Goal: Task Accomplishment & Management: Manage account settings

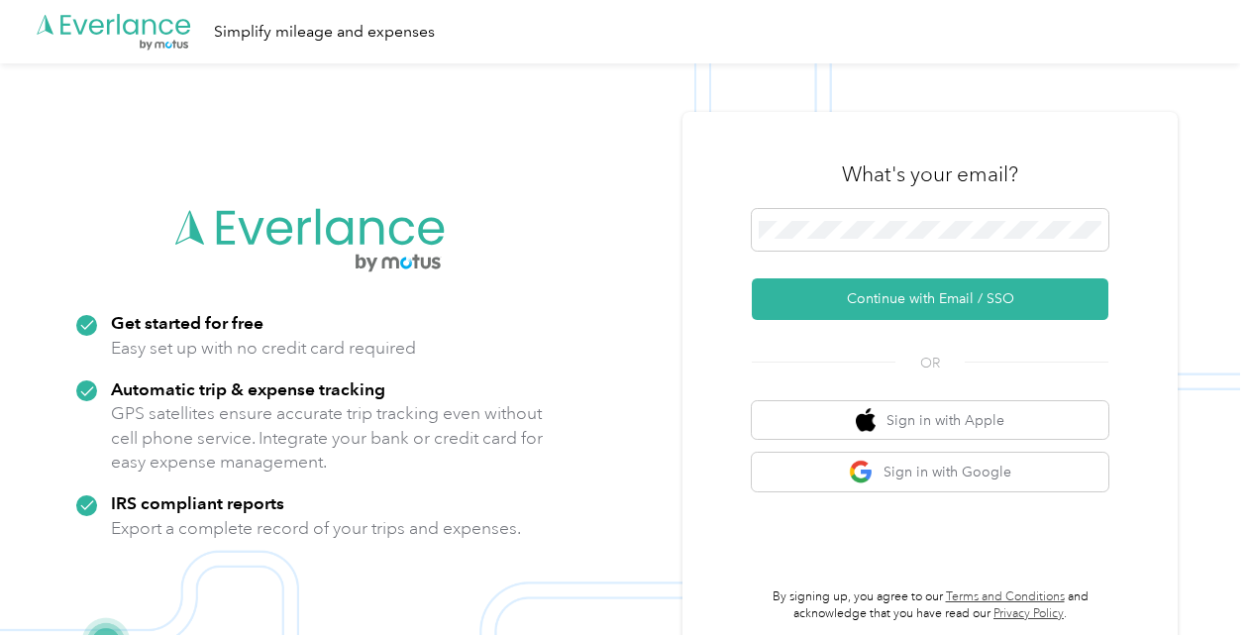
click at [912, 246] on span at bounding box center [930, 230] width 357 height 42
click at [929, 219] on span at bounding box center [930, 230] width 357 height 42
click at [899, 309] on button "Continue with Email / SSO" at bounding box center [930, 299] width 357 height 42
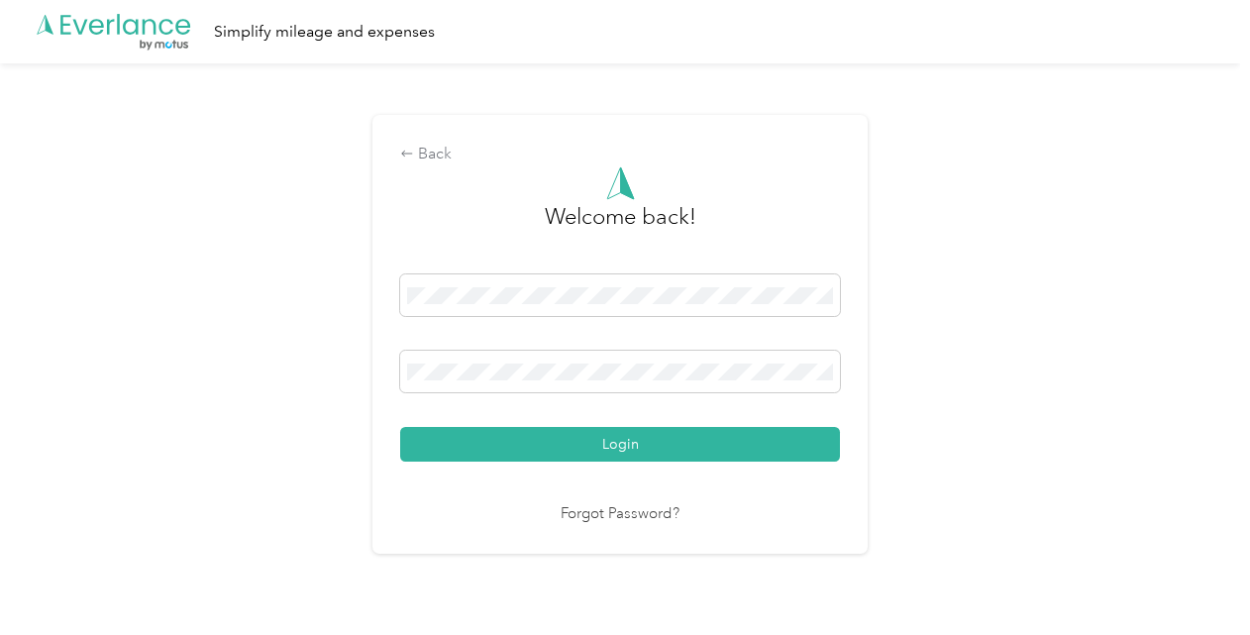
click at [576, 452] on button "Login" at bounding box center [620, 444] width 440 height 35
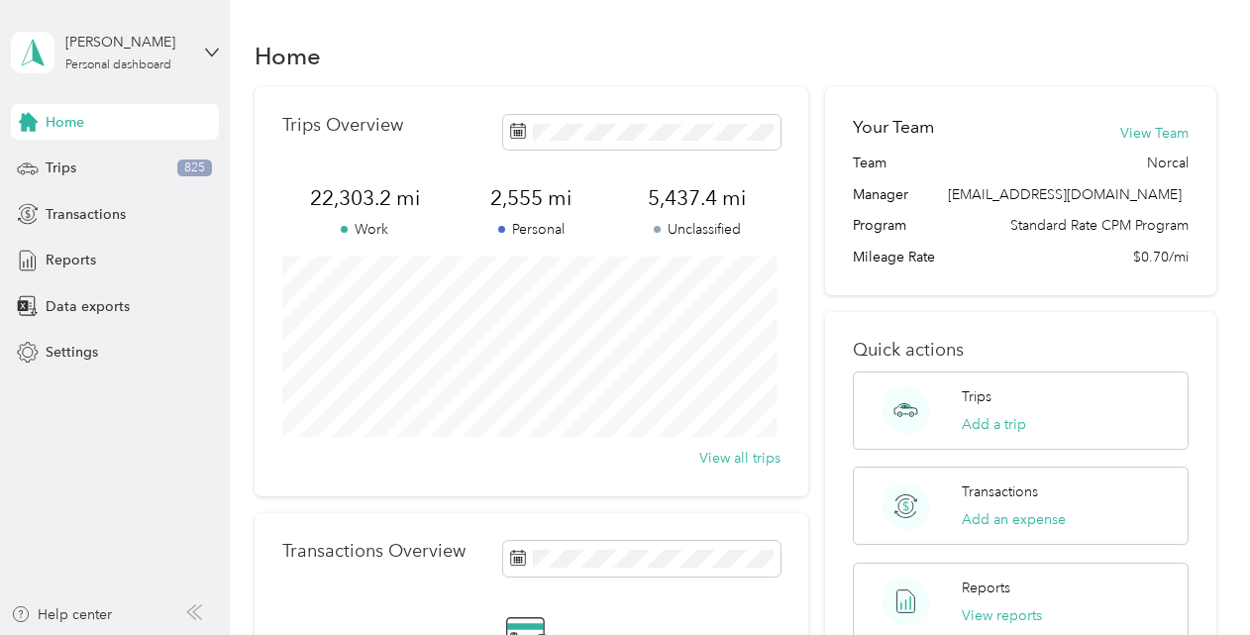
click at [98, 173] on div "Trips 825" at bounding box center [115, 169] width 208 height 36
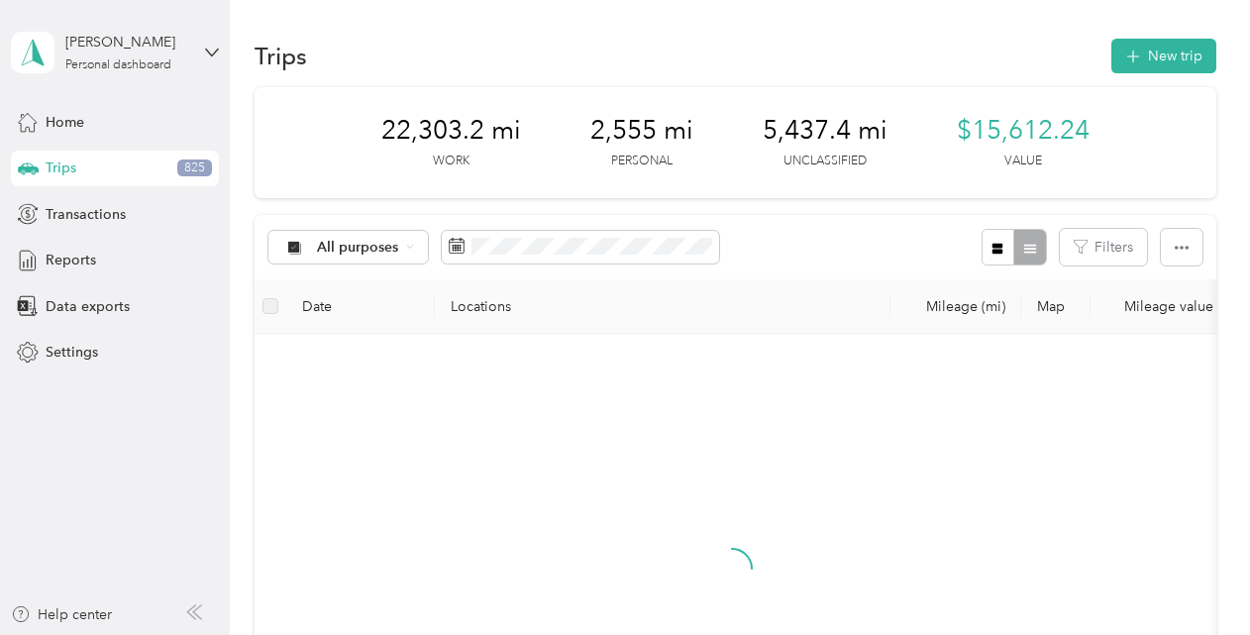
click at [1187, 53] on button "New trip" at bounding box center [1163, 56] width 105 height 35
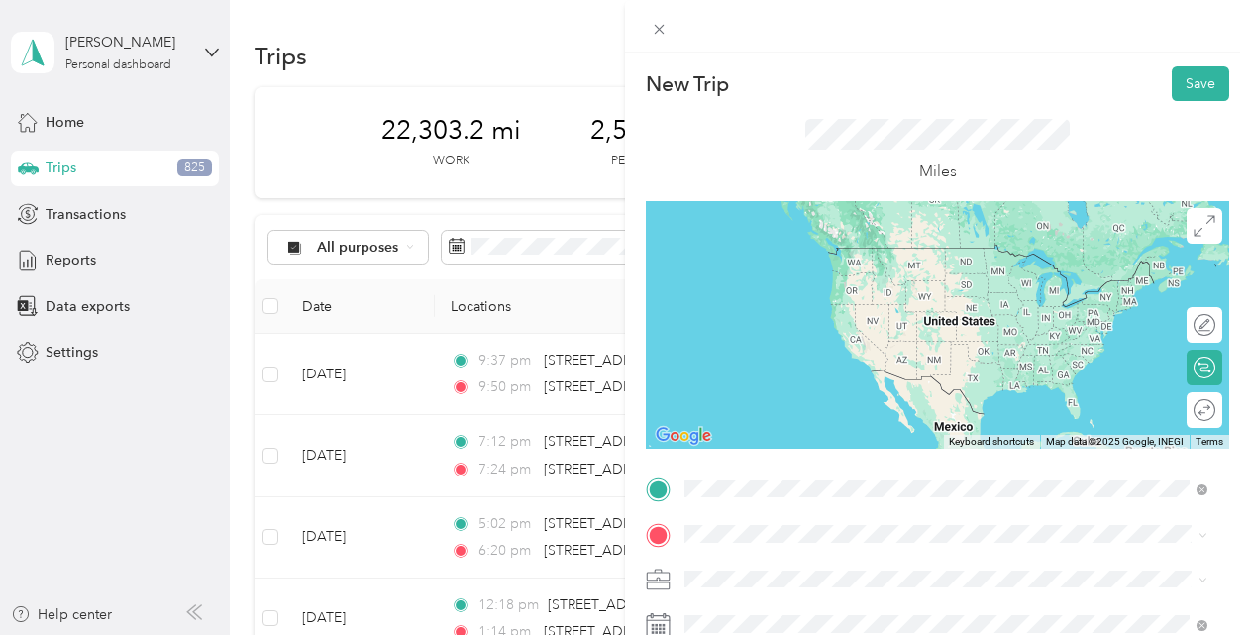
click at [818, 257] on span "[STREET_ADDRESS][US_STATE]" at bounding box center [821, 248] width 198 height 18
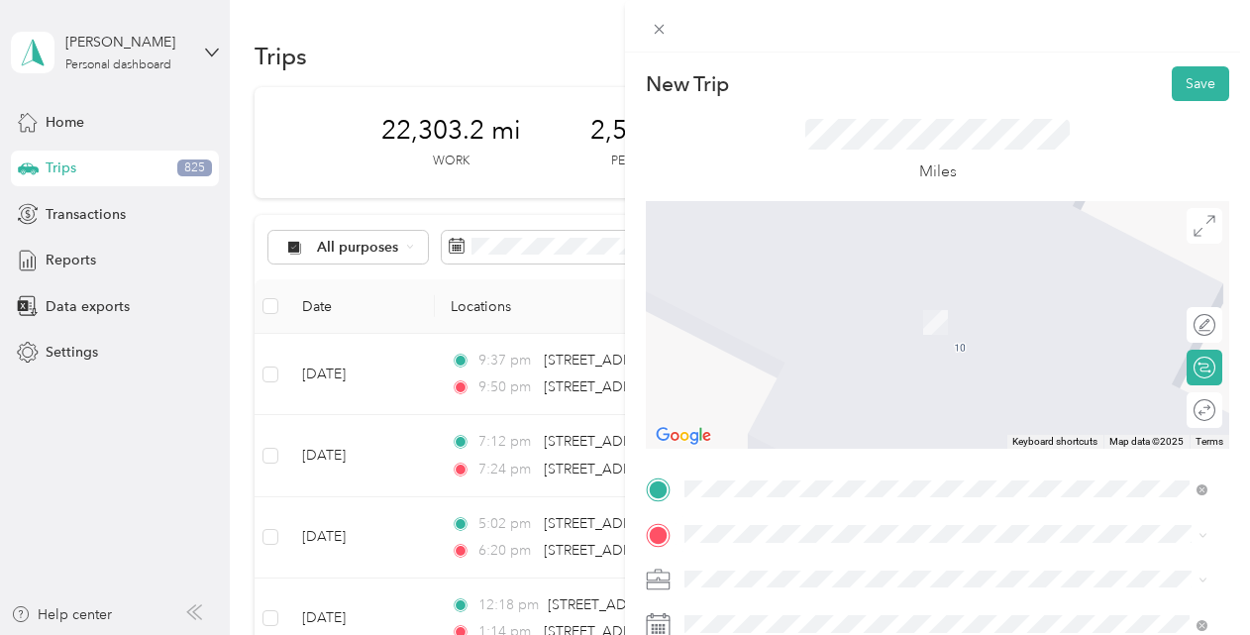
click at [810, 301] on span "[STREET_ADDRESS][US_STATE]" at bounding box center [821, 292] width 198 height 18
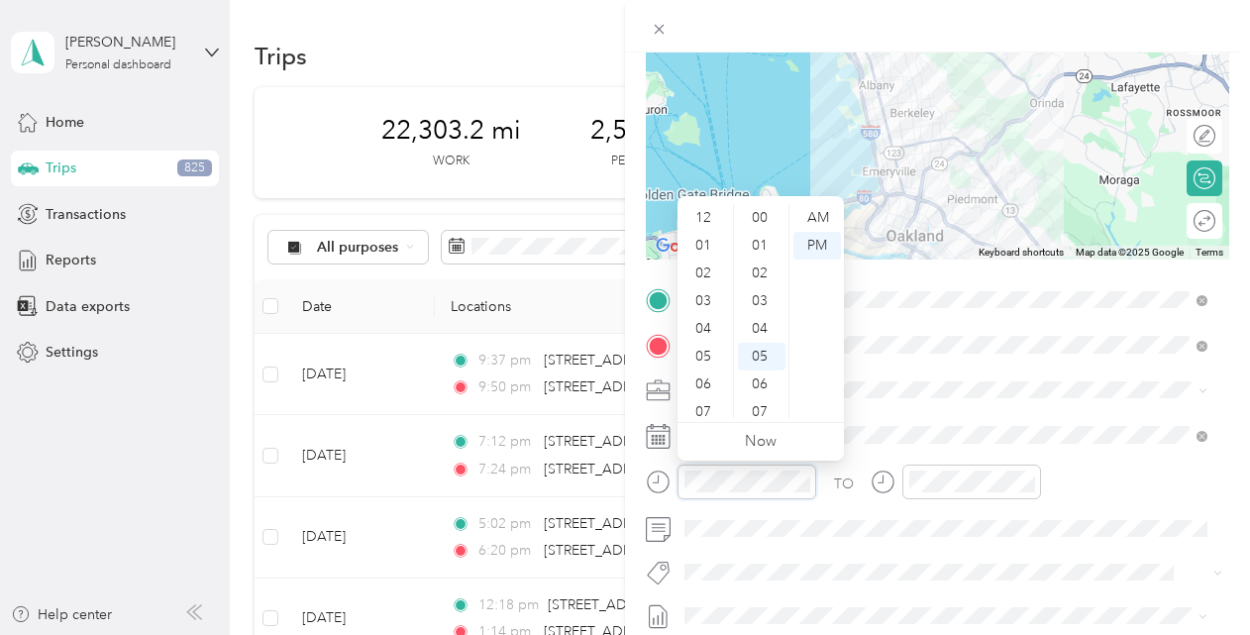
scroll to position [119, 0]
click at [711, 289] on div "07" at bounding box center [705, 293] width 48 height 28
click at [758, 295] on div "28" at bounding box center [762, 309] width 48 height 28
click at [823, 218] on div "AM" at bounding box center [817, 218] width 48 height 28
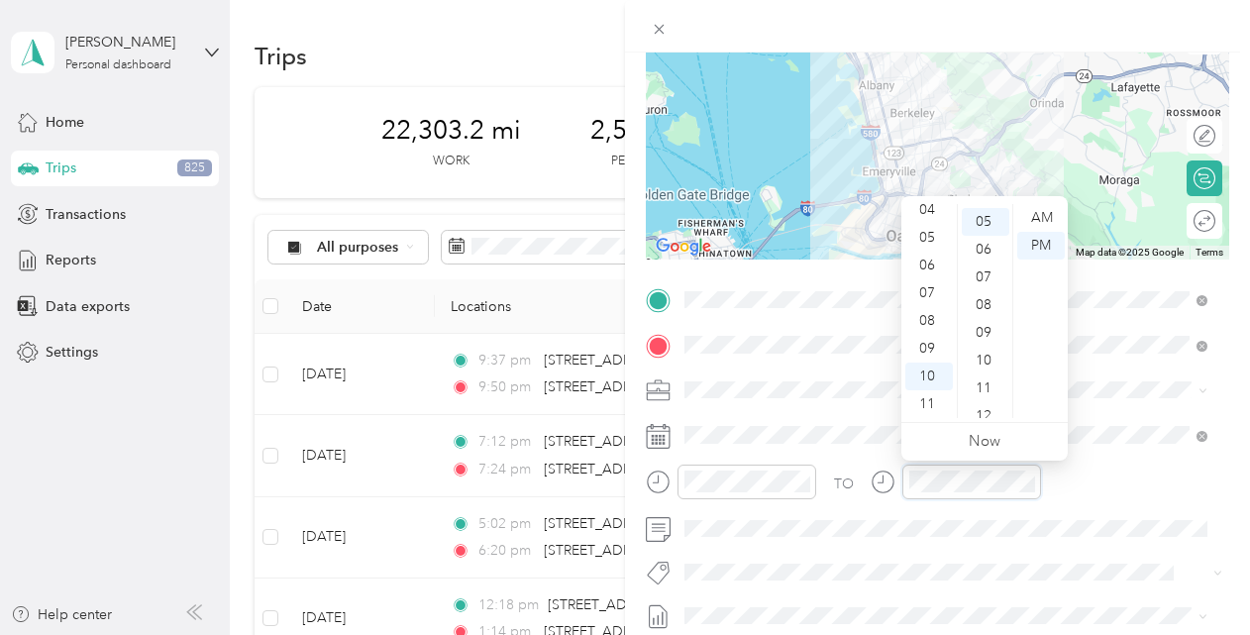
scroll to position [139, 0]
click at [932, 325] on div "08" at bounding box center [929, 321] width 48 height 28
click at [987, 272] on div "07" at bounding box center [986, 274] width 48 height 28
click at [1040, 218] on div "AM" at bounding box center [1041, 218] width 48 height 28
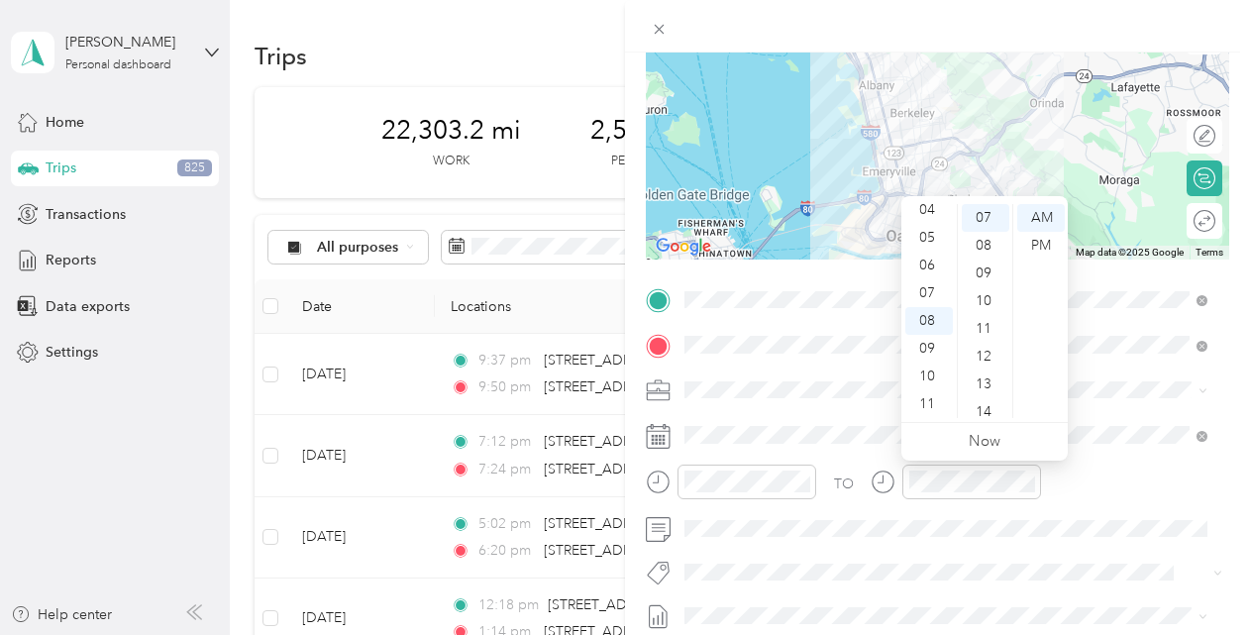
scroll to position [0, 0]
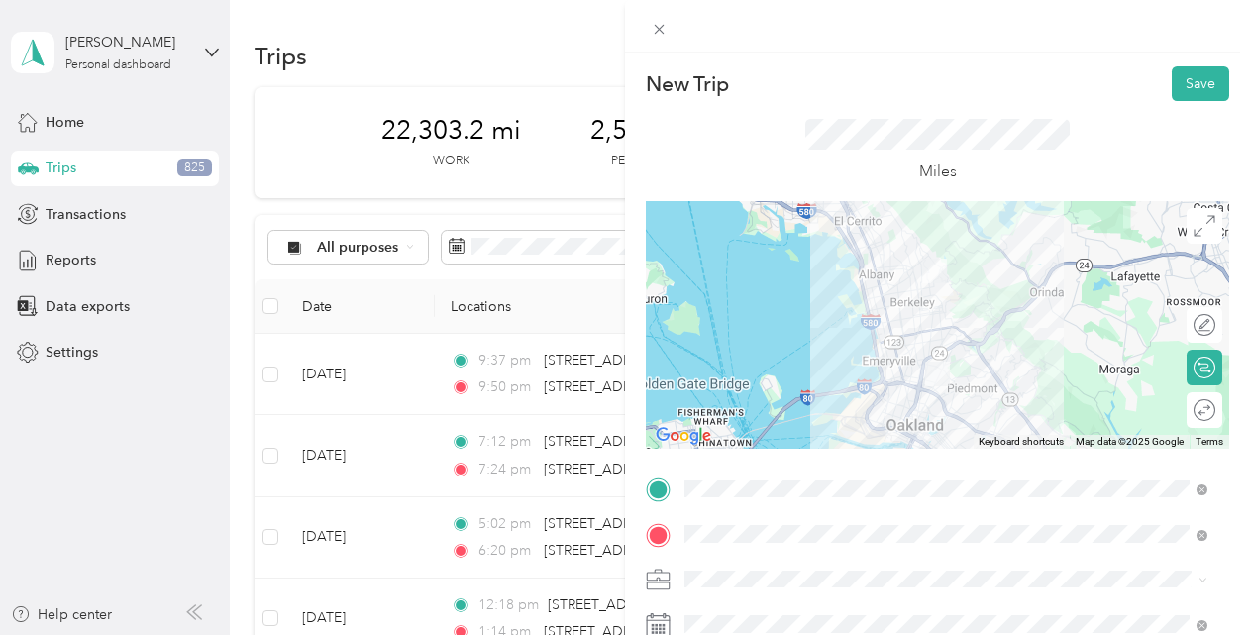
click at [1183, 91] on button "Save" at bounding box center [1200, 83] width 57 height 35
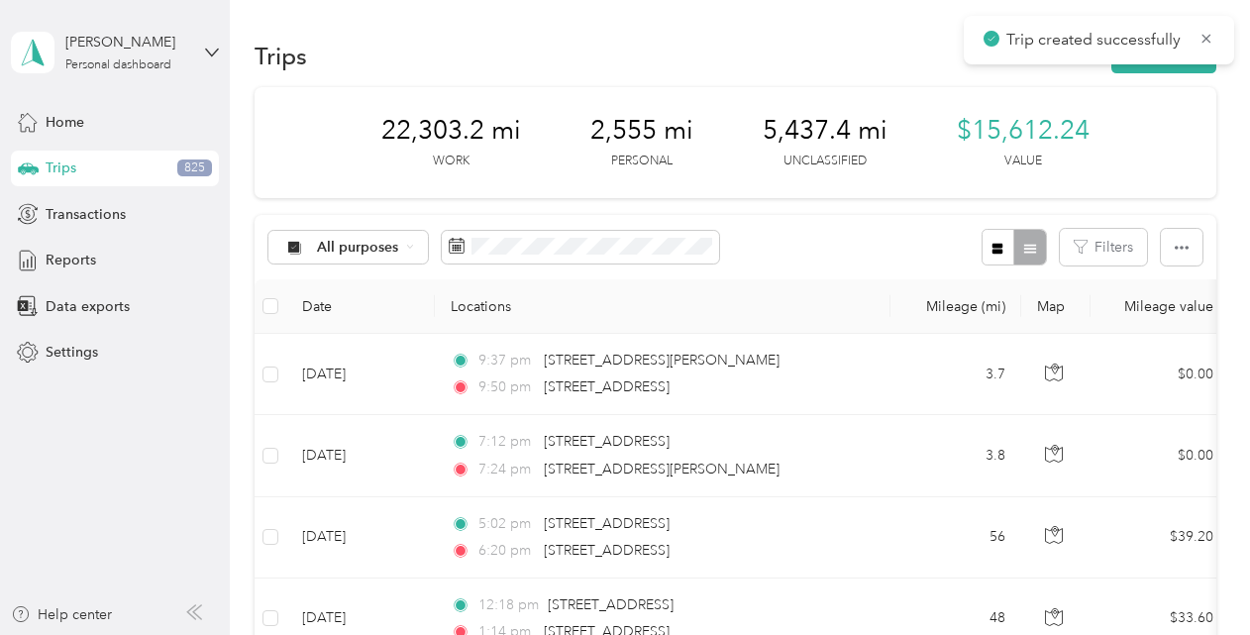
click at [1165, 68] on button "New trip" at bounding box center [1163, 56] width 105 height 35
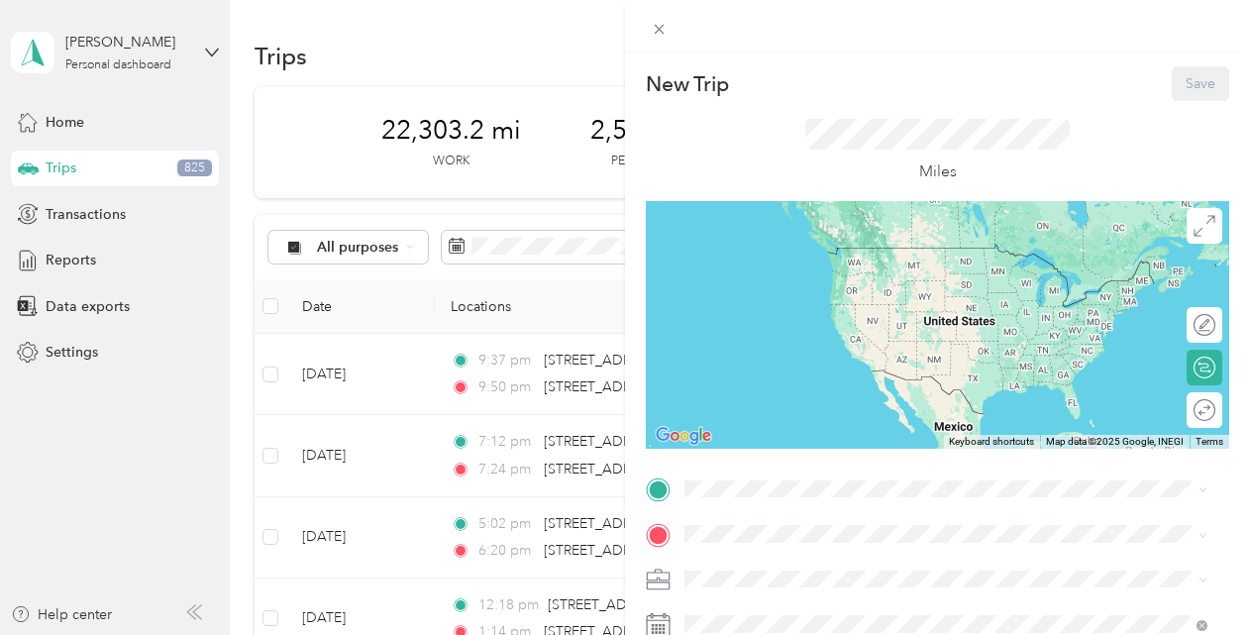
click at [733, 469] on div "New Trip Save This trip cannot be edited because it is either under review, app…" at bounding box center [937, 509] width 583 height 886
click at [732, 479] on span at bounding box center [954, 489] width 552 height 32
click at [782, 271] on span "[STREET_ADDRESS][US_STATE]" at bounding box center [821, 269] width 198 height 18
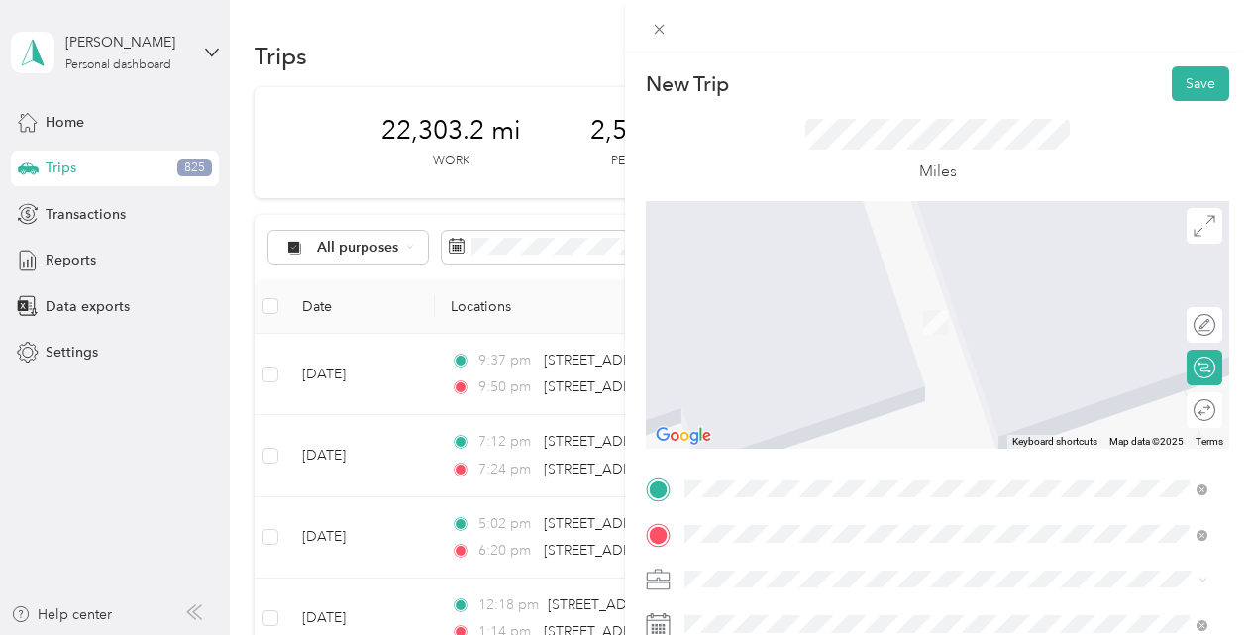
click at [800, 302] on span "[STREET_ADDRESS][US_STATE]" at bounding box center [821, 293] width 198 height 18
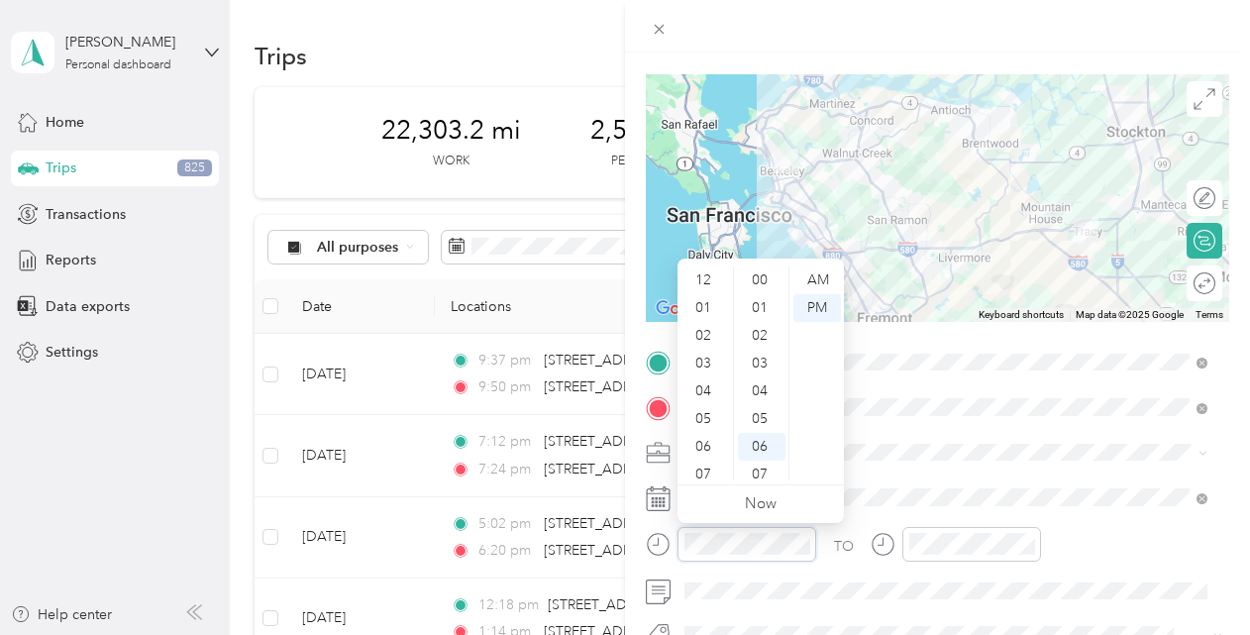
scroll to position [119, 0]
click at [713, 293] on div "05" at bounding box center [705, 300] width 48 height 28
click at [765, 341] on div "16" at bounding box center [762, 341] width 48 height 28
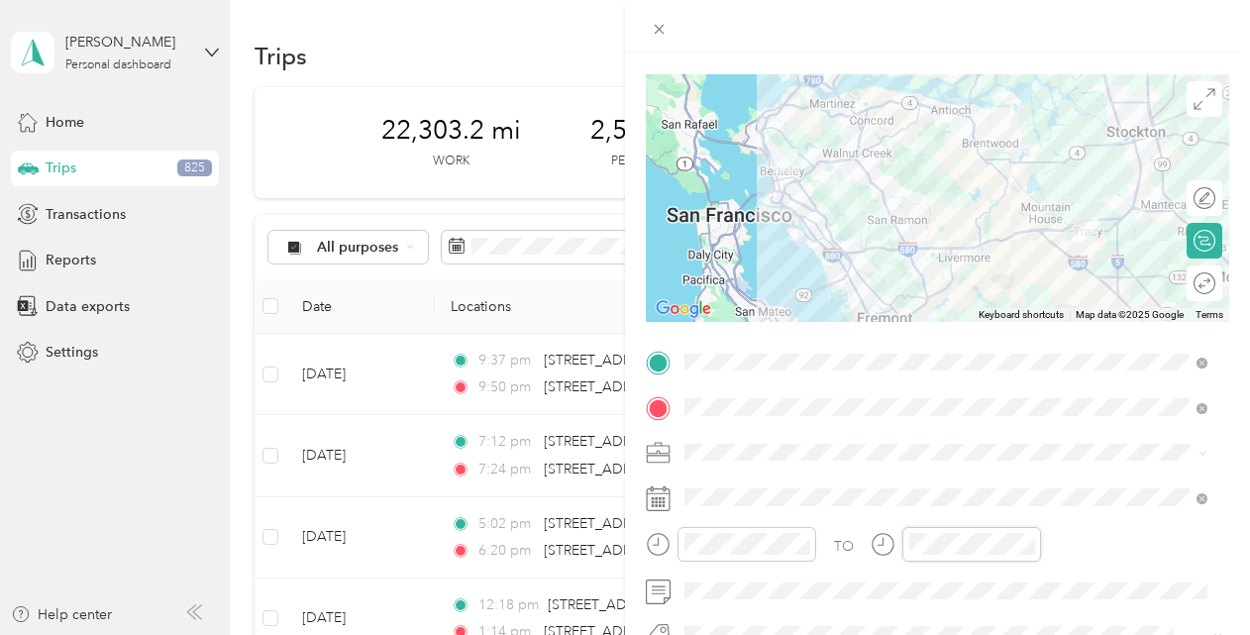
scroll to position [119, 0]
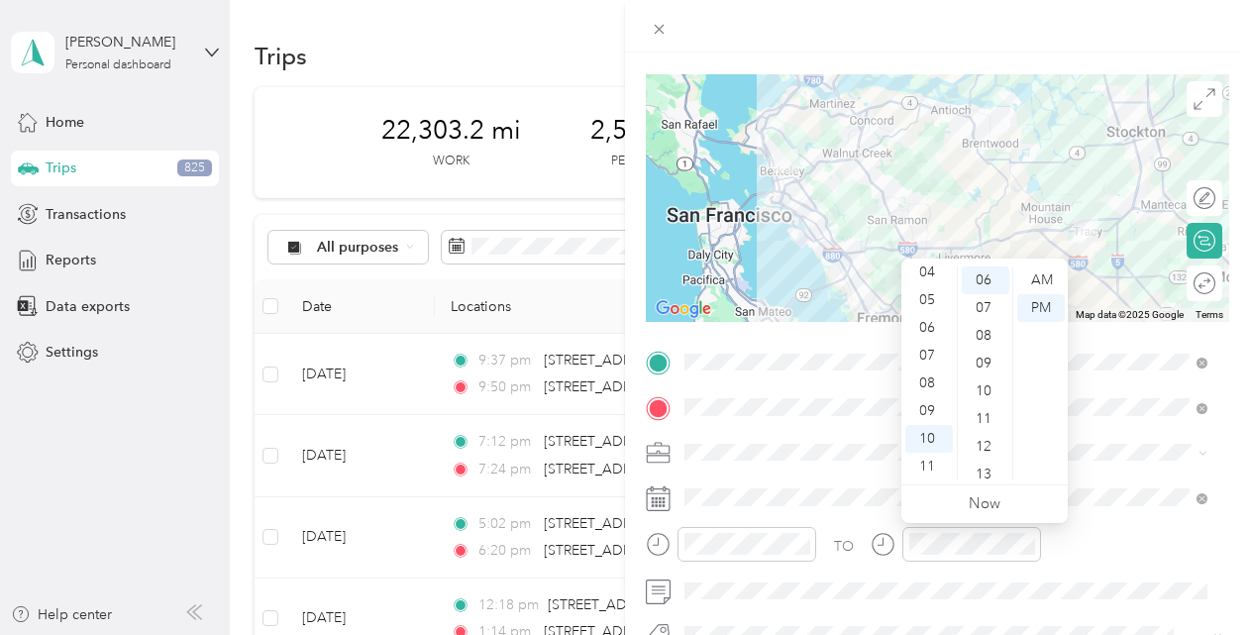
click at [931, 325] on div "06" at bounding box center [929, 328] width 48 height 28
click at [981, 421] on div "54" at bounding box center [986, 435] width 48 height 28
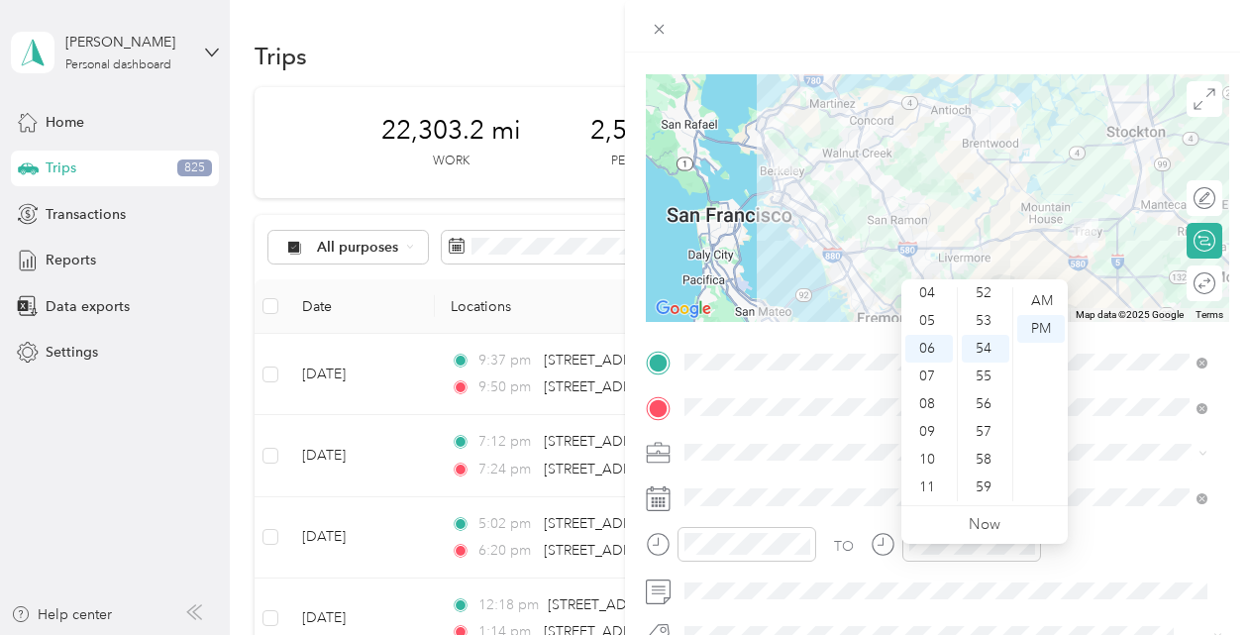
scroll to position [0, 0]
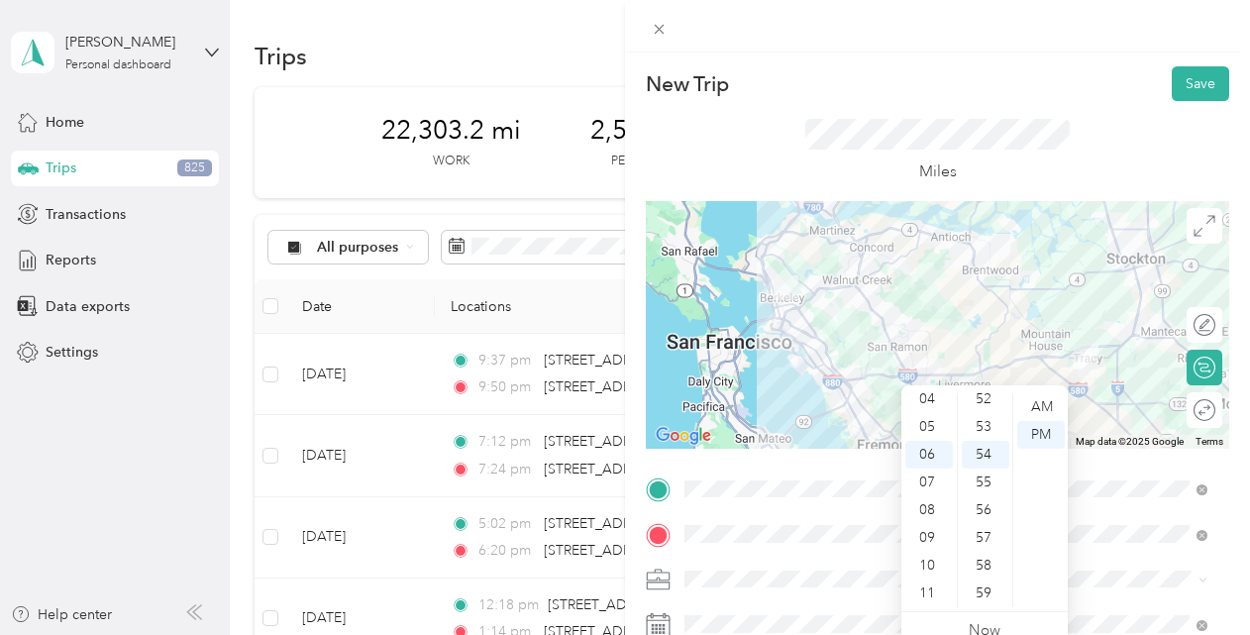
click at [1184, 90] on button "Save" at bounding box center [1200, 83] width 57 height 35
